Goal: Information Seeking & Learning: Learn about a topic

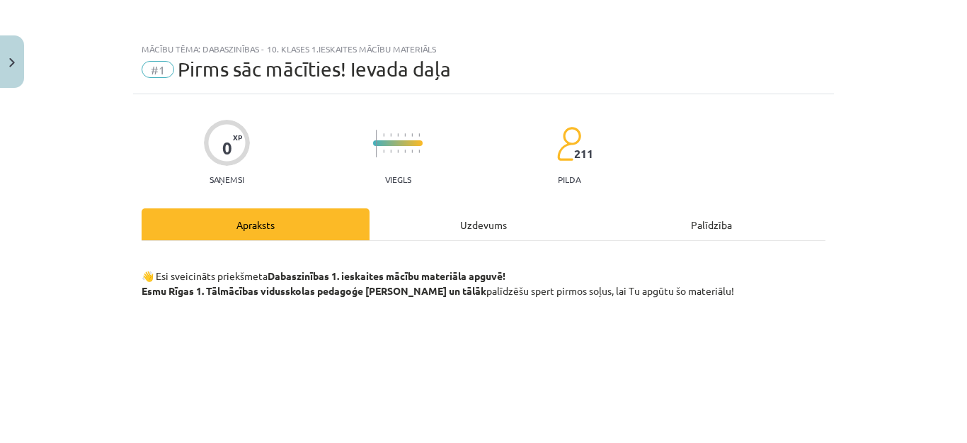
scroll to position [252, 0]
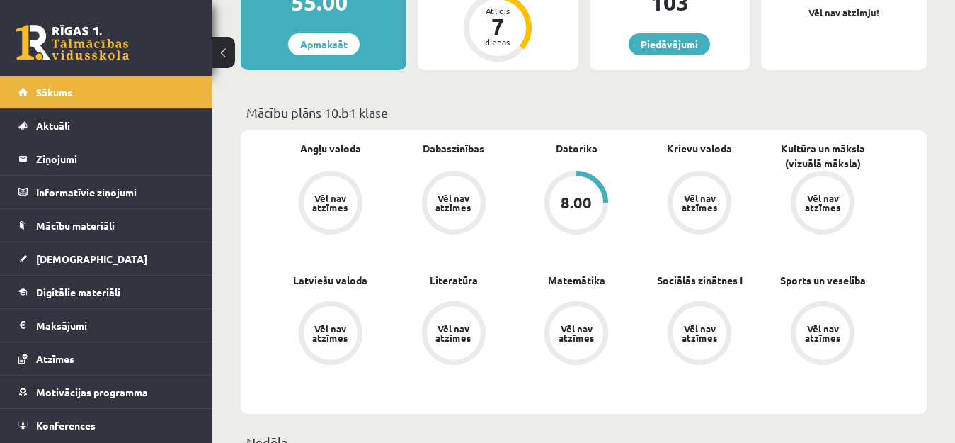
scroll to position [341, 0]
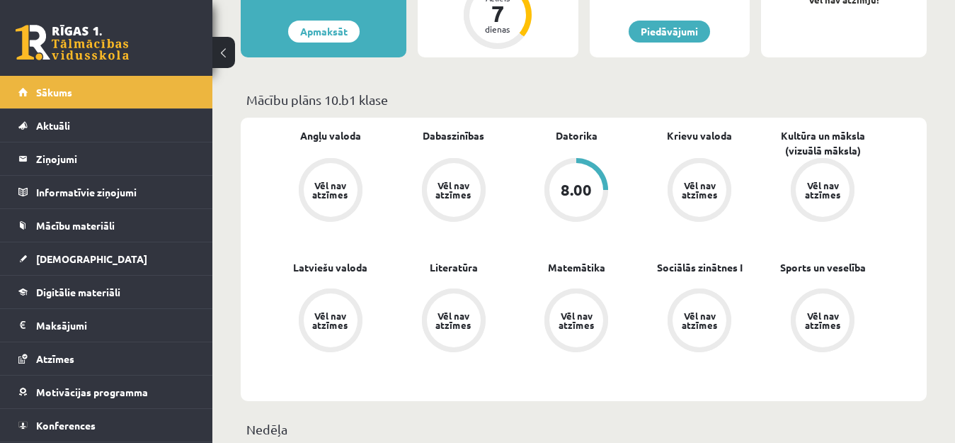
click at [314, 192] on div "Vēl nav atzīmes" at bounding box center [331, 190] width 40 height 18
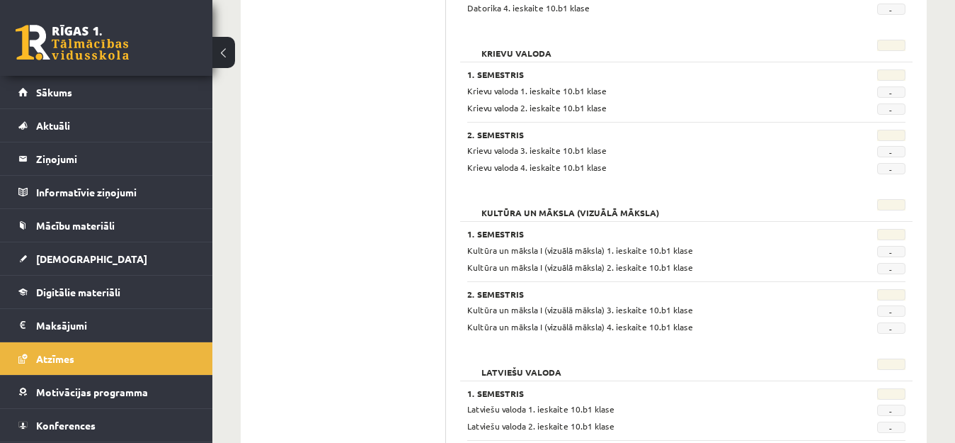
scroll to position [662, 0]
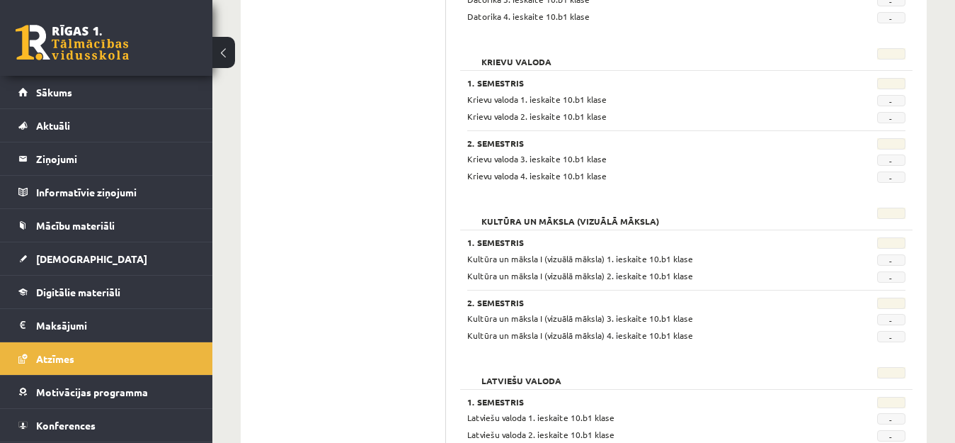
click at [904, 178] on div "Krievu valoda 1. Semestris Krievu valoda 1. ieskaite 10.b1 klase - Krievu valod…" at bounding box center [686, 117] width 453 height 152
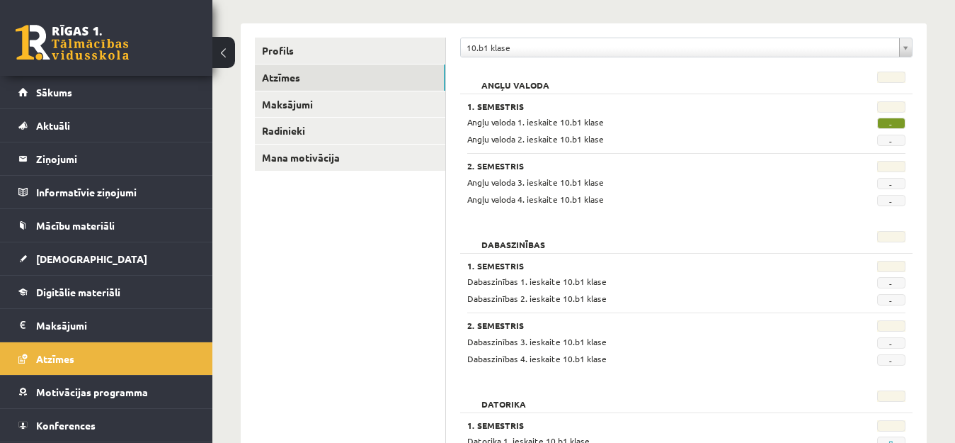
scroll to position [98, 0]
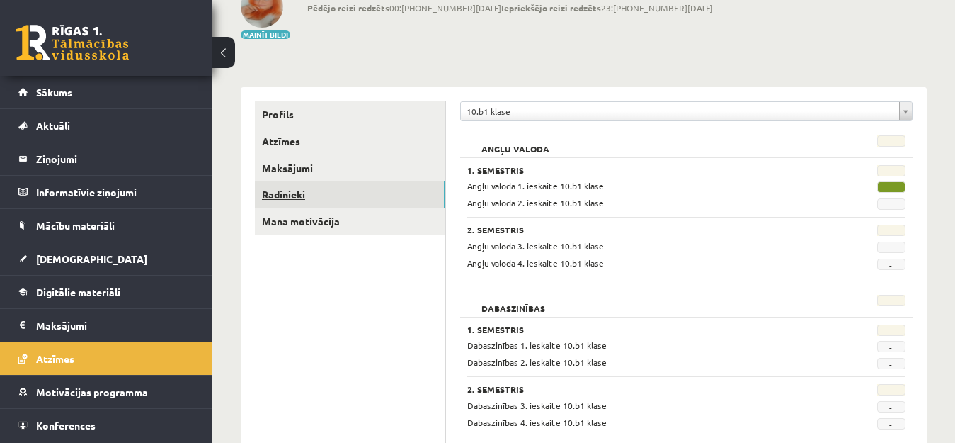
click at [276, 194] on link "Radinieki" at bounding box center [350, 194] width 191 height 26
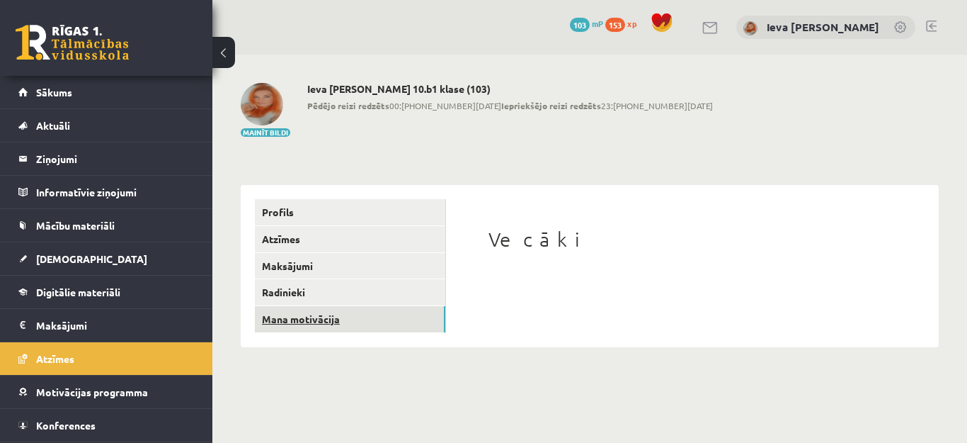
click at [280, 316] on link "Mana motivācija" at bounding box center [350, 319] width 191 height 26
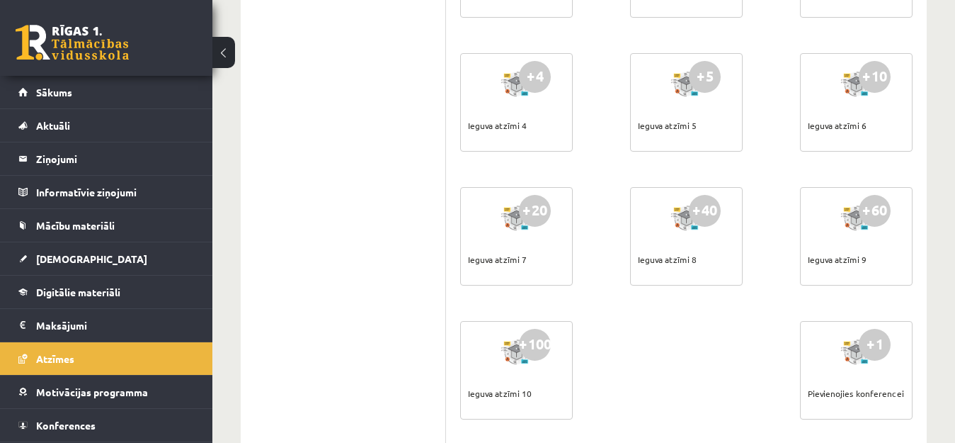
scroll to position [751, 0]
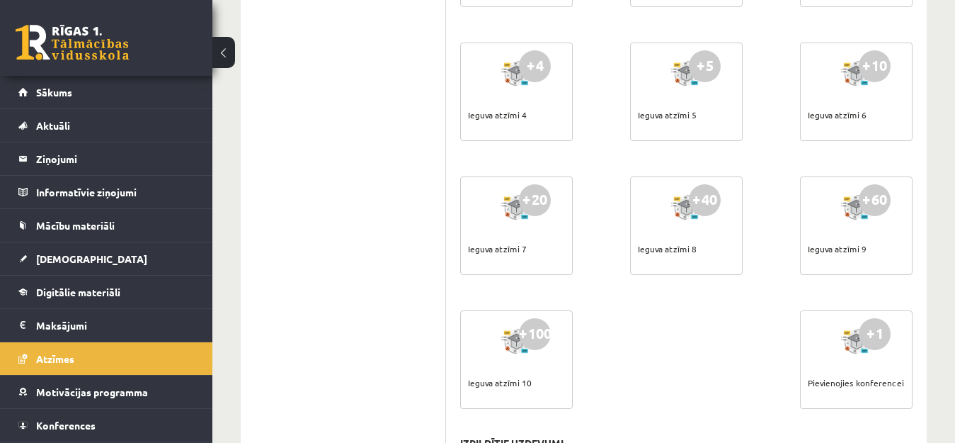
click at [696, 205] on div "+40" at bounding box center [705, 200] width 32 height 32
drag, startPoint x: 720, startPoint y: 244, endPoint x: 967, endPoint y: 169, distance: 258.1
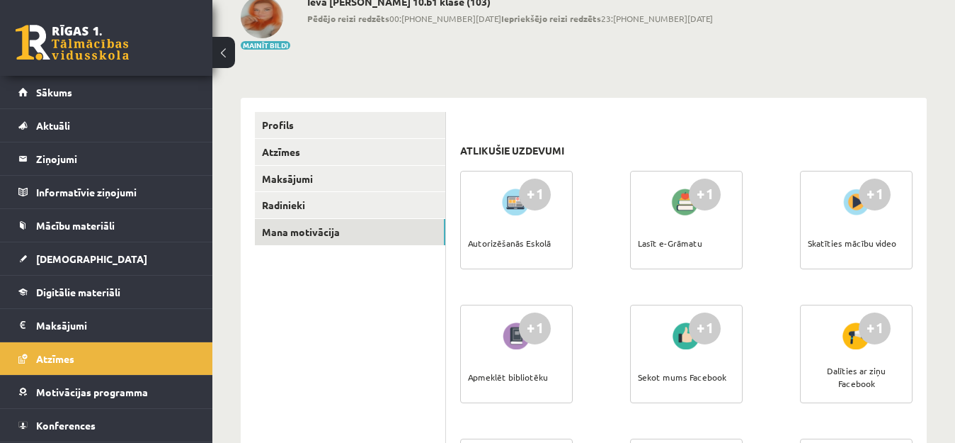
scroll to position [0, 0]
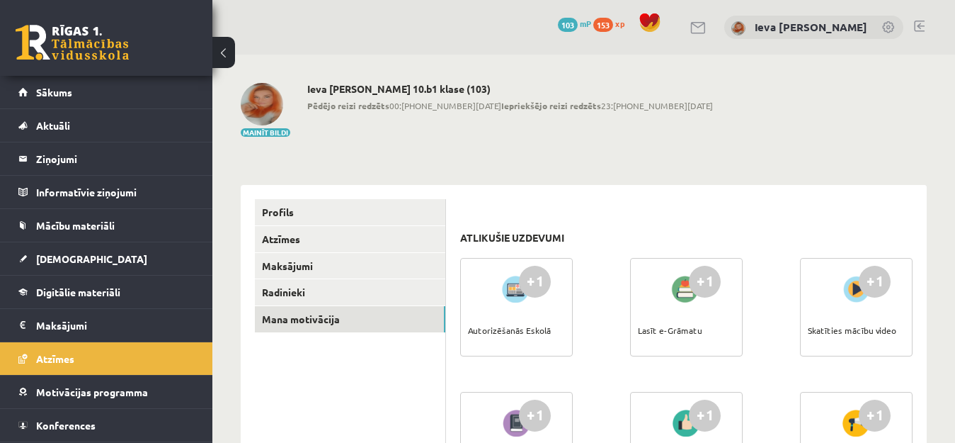
click at [613, 21] on span "153" at bounding box center [603, 25] width 20 height 14
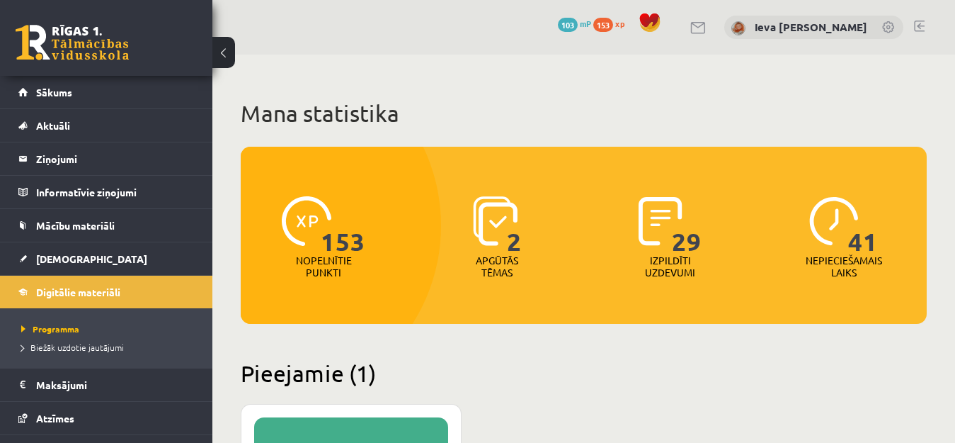
scroll to position [296, 0]
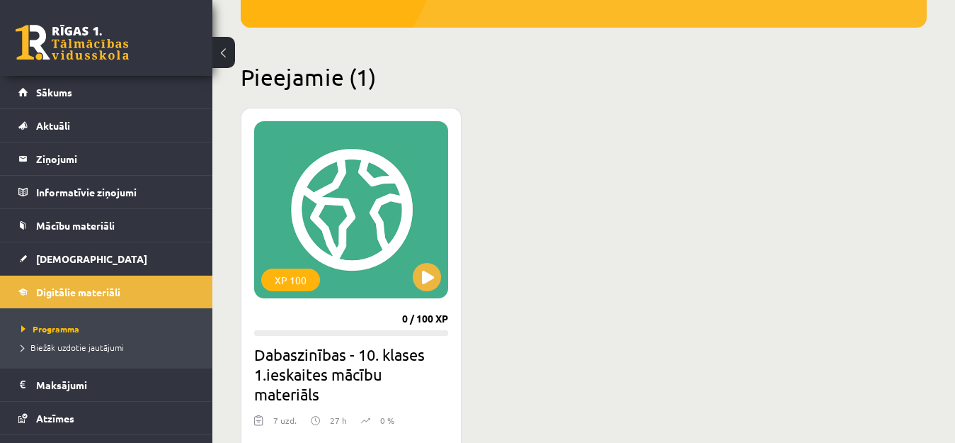
click at [885, 122] on div "XP 100 0 / 100 XP Dabaszinības - 10. klases 1.ieskaites mācību materiāls 7 uzd.…" at bounding box center [584, 287] width 686 height 358
click at [423, 281] on button at bounding box center [427, 277] width 28 height 28
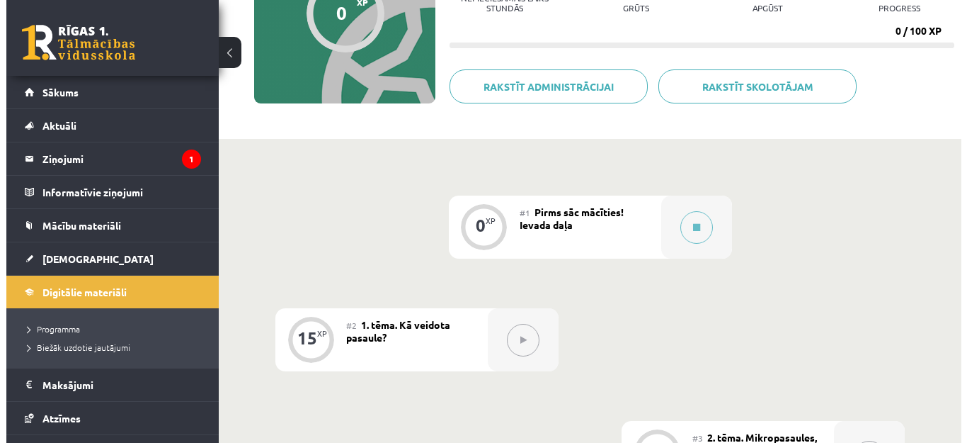
scroll to position [224, 0]
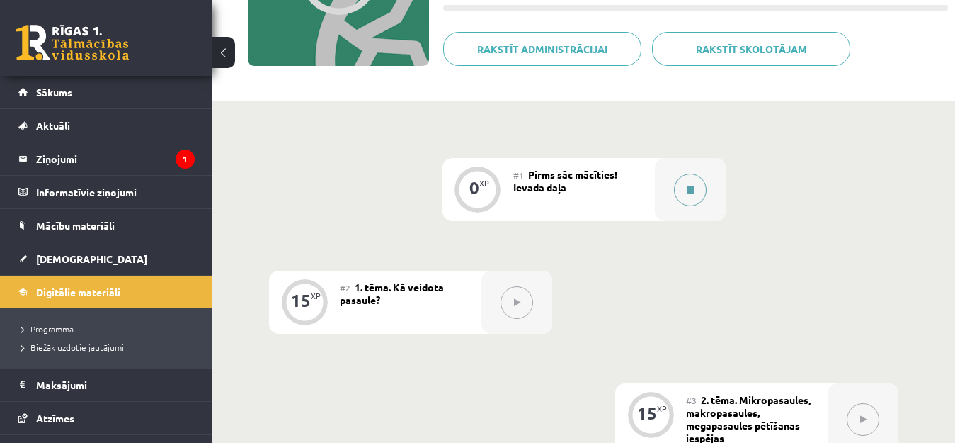
click at [694, 190] on button at bounding box center [690, 190] width 33 height 33
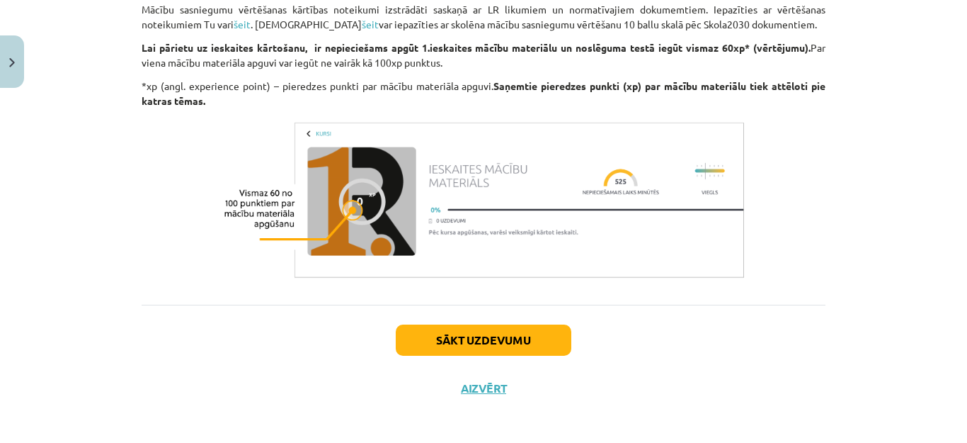
scroll to position [1193, 0]
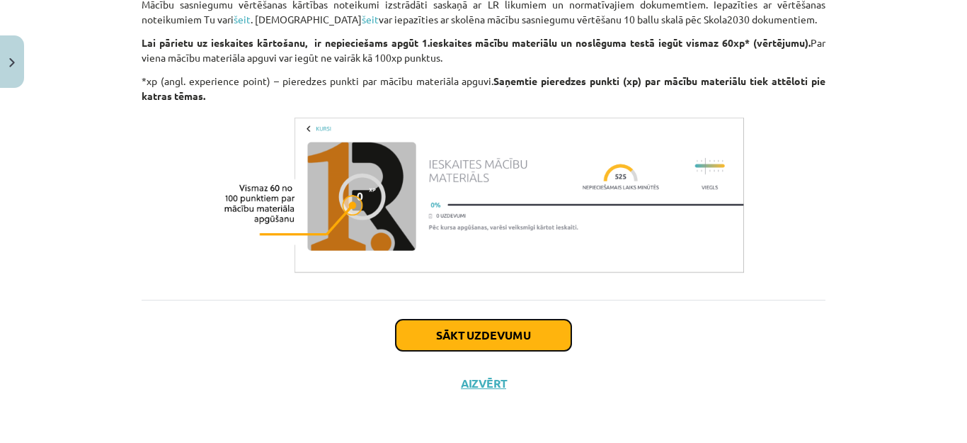
click at [438, 331] on button "Sākt uzdevumu" at bounding box center [484, 334] width 176 height 31
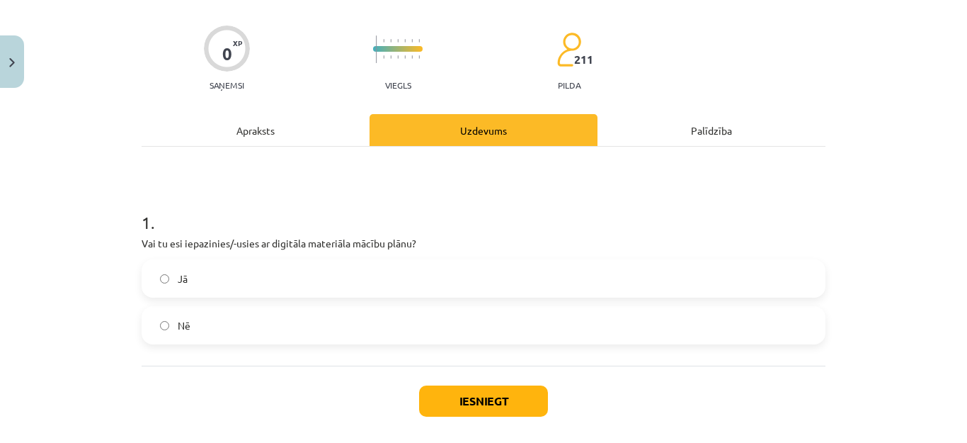
scroll to position [103, 0]
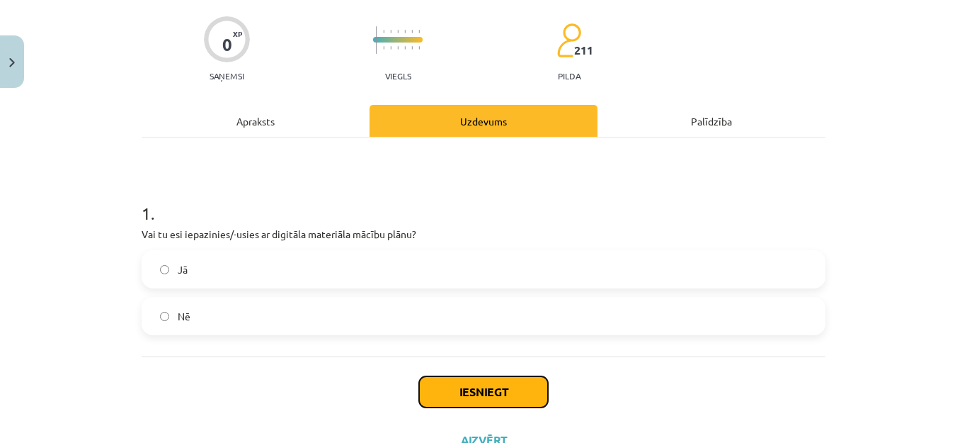
click at [504, 380] on button "Iesniegt" at bounding box center [483, 391] width 129 height 31
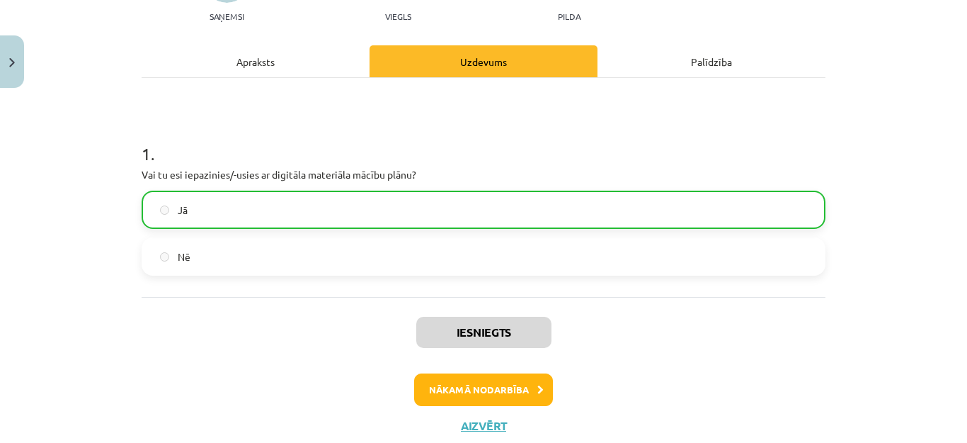
scroll to position [169, 0]
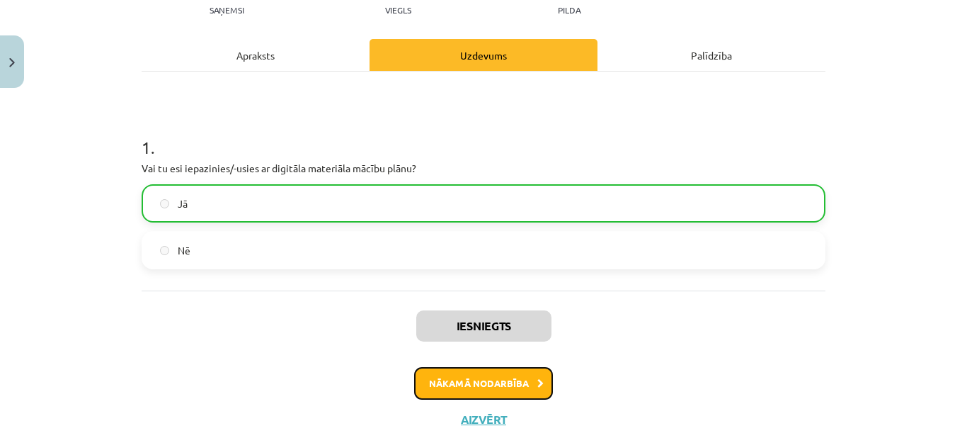
click at [510, 375] on button "Nākamā nodarbība" at bounding box center [483, 383] width 139 height 33
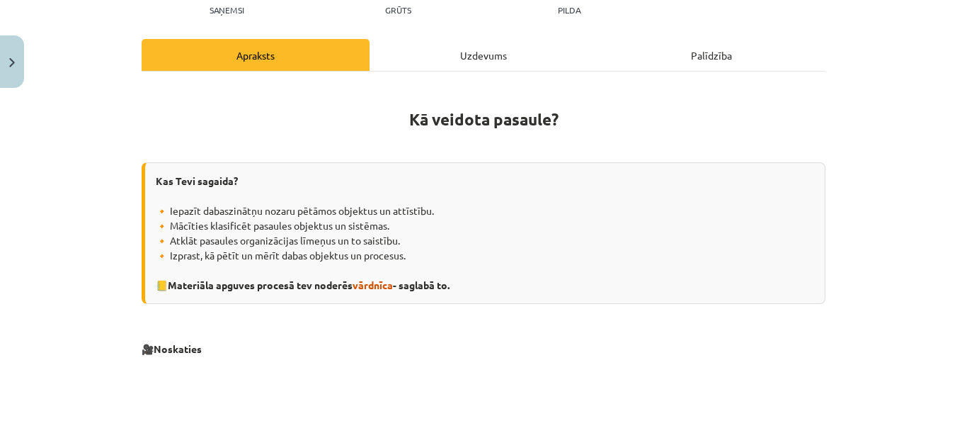
scroll to position [35, 0]
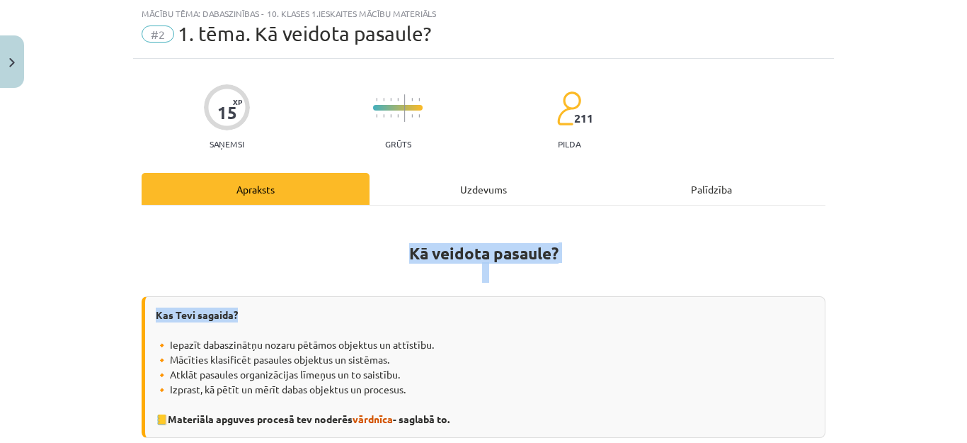
drag, startPoint x: 708, startPoint y: 290, endPoint x: 950, endPoint y: 180, distance: 265.9
click at [950, 180] on div "Mācību tēma: Dabaszinības - 10. klases 1.ieskaites mācību materiāls #2 1. tēma.…" at bounding box center [483, 221] width 967 height 443
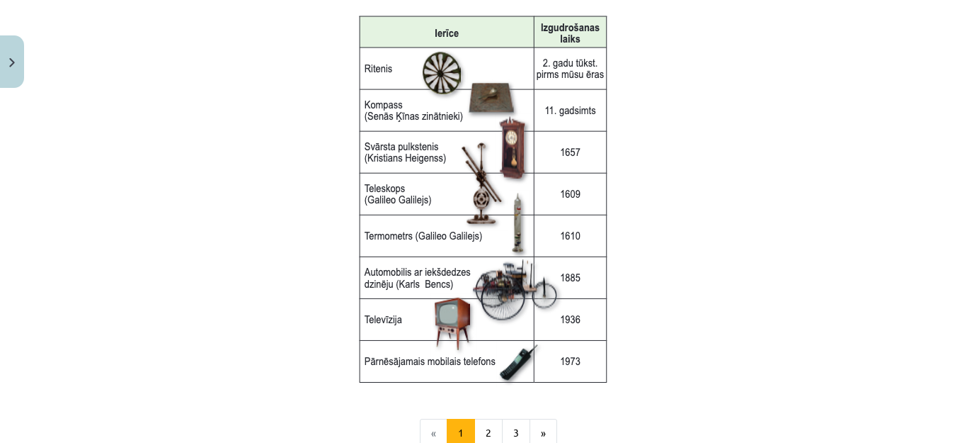
scroll to position [1823, 0]
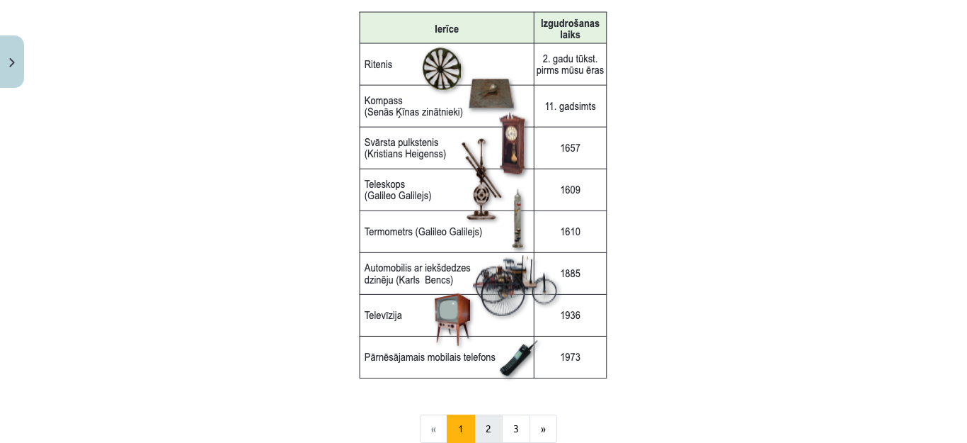
drag, startPoint x: 508, startPoint y: 411, endPoint x: 486, endPoint y: 424, distance: 26.0
click at [486, 424] on button "2" at bounding box center [488, 428] width 28 height 28
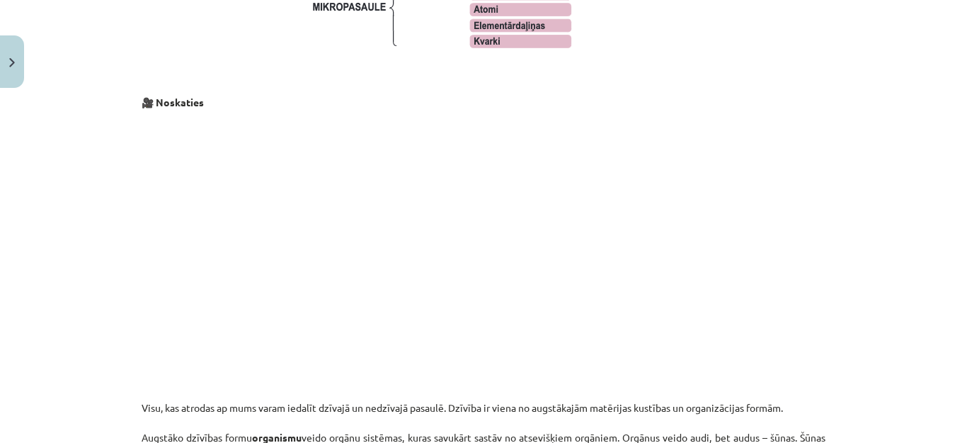
scroll to position [1400, 0]
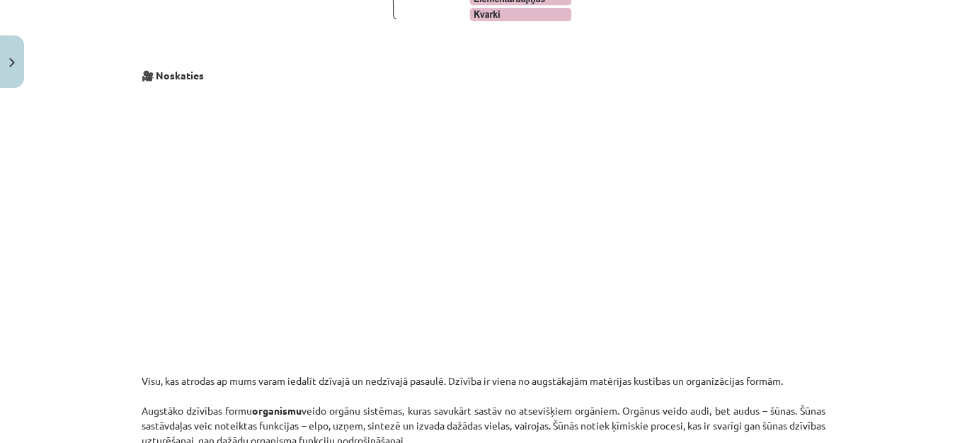
click at [914, 294] on div "Mācību tēma: Dabaszinības - 10. klases 1.ieskaites mācību materiāls #2 1. tēma.…" at bounding box center [483, 221] width 967 height 443
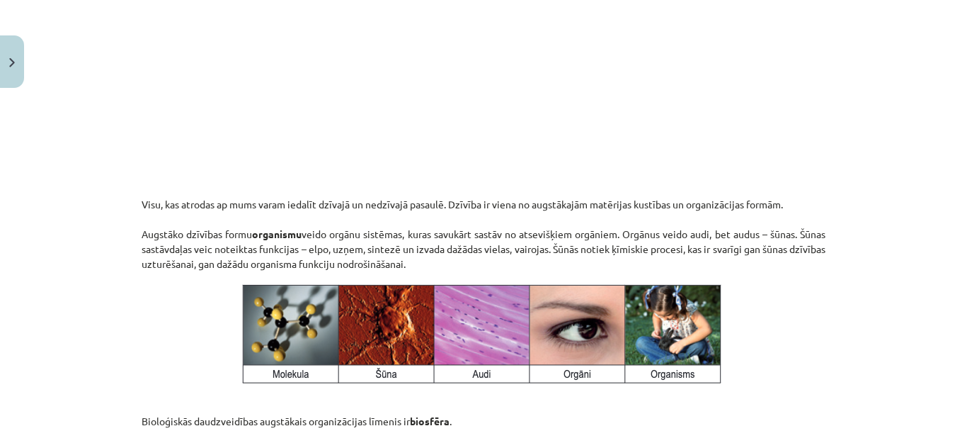
scroll to position [1572, 0]
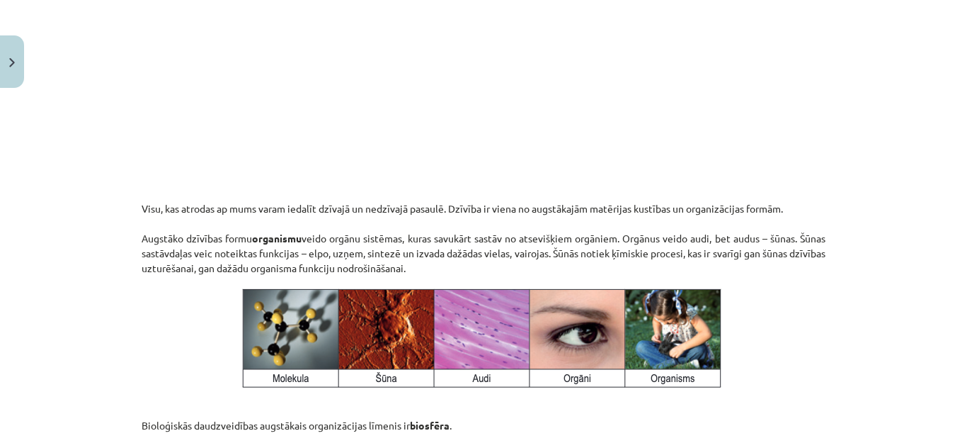
click at [948, 312] on div "Mācību tēma: Dabaszinības - 10. klases 1.ieskaites mācību materiāls #2 1. tēma.…" at bounding box center [483, 221] width 967 height 443
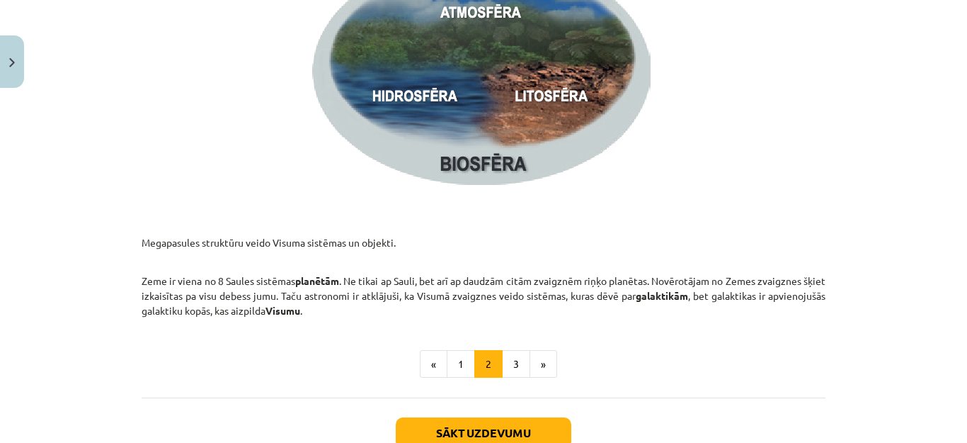
scroll to position [2132, 0]
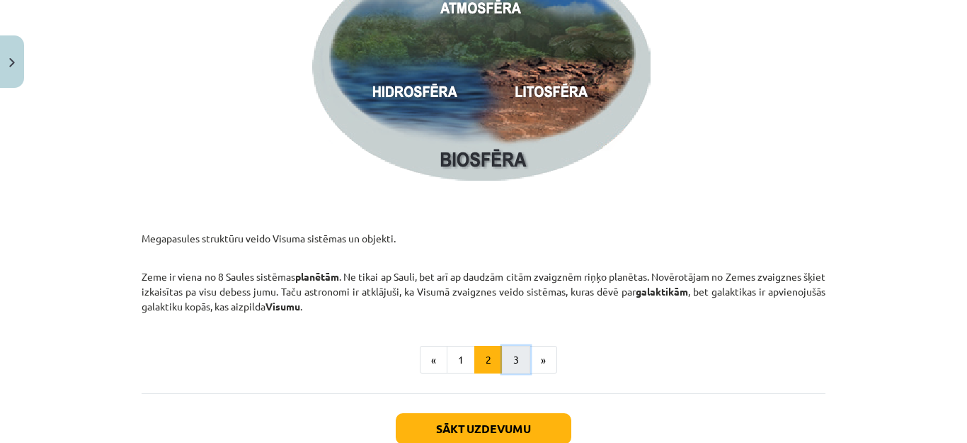
click at [509, 358] on button "3" at bounding box center [516, 360] width 28 height 28
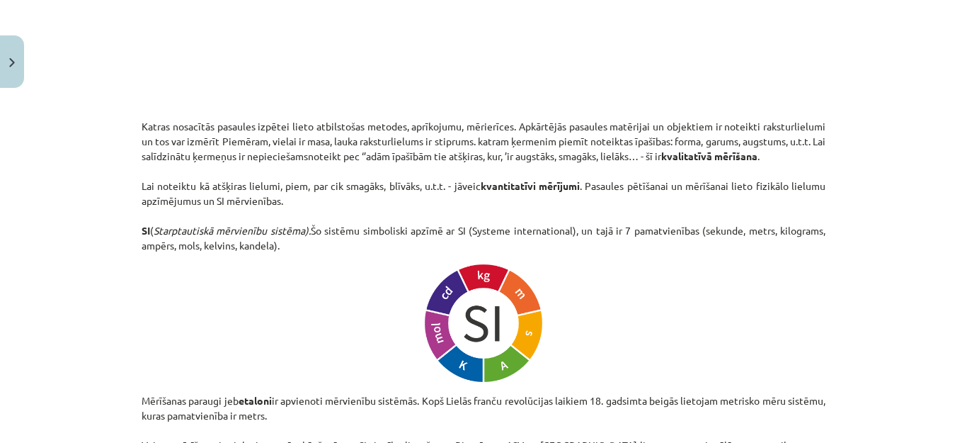
scroll to position [552, 0]
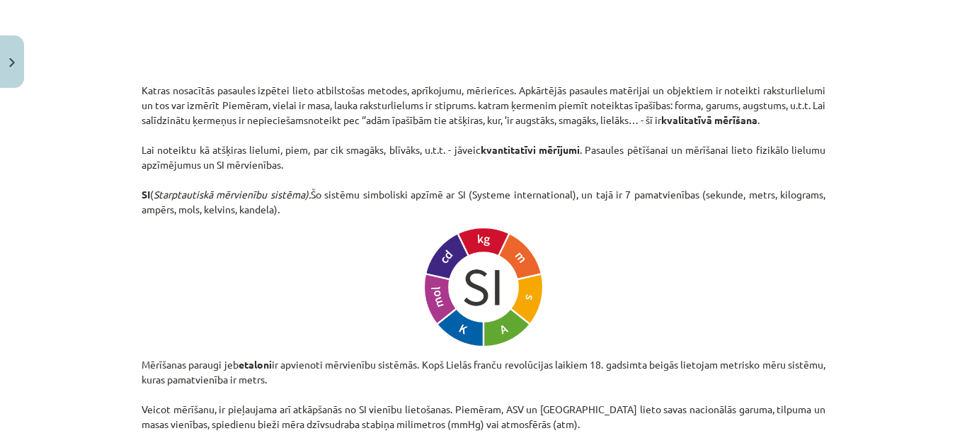
click at [948, 168] on div "Mācību tēma: Dabaszinības - 10. klases 1.ieskaites mācību materiāls #2 1. tēma.…" at bounding box center [483, 221] width 967 height 443
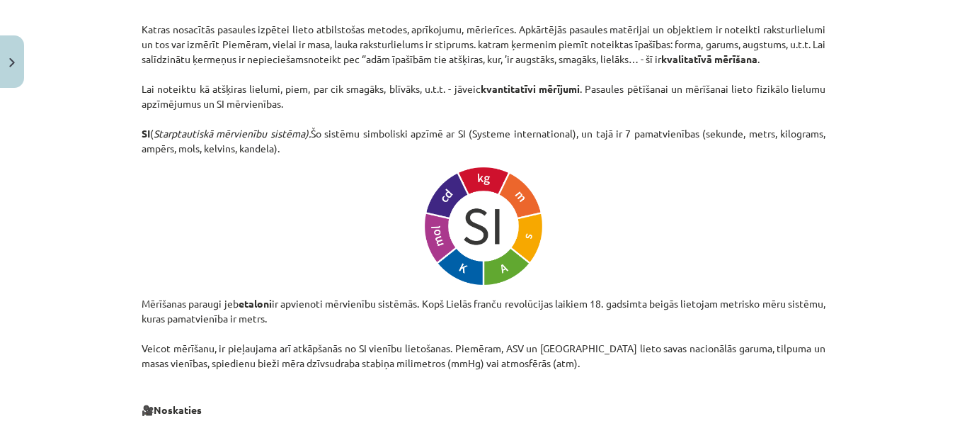
scroll to position [618, 0]
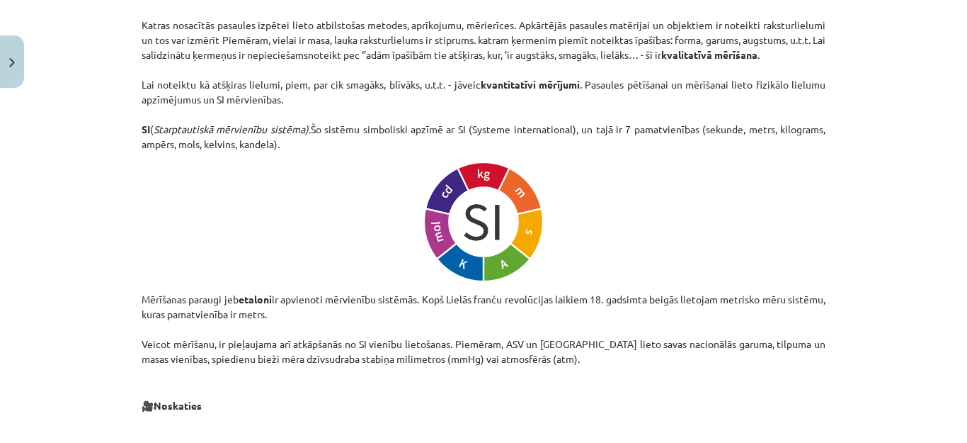
drag, startPoint x: 942, startPoint y: 203, endPoint x: 962, endPoint y: 183, distance: 28.0
click at [962, 183] on div "Mācību tēma: Dabaszinības - 10. klases 1.ieskaites mācību materiāls #2 1. tēma.…" at bounding box center [483, 221] width 967 height 443
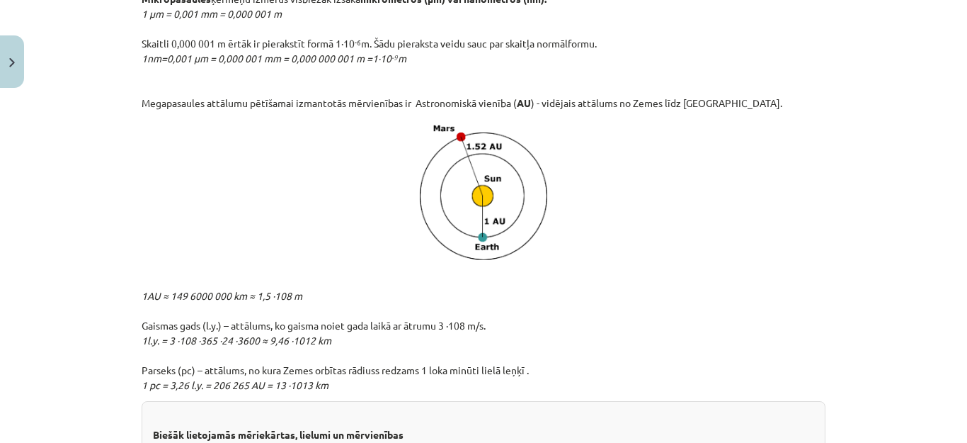
scroll to position [1353, 0]
